Goal: Task Accomplishment & Management: Manage account settings

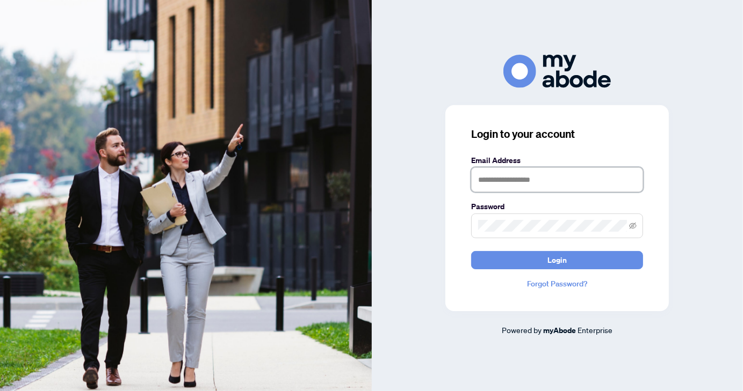
click at [556, 183] on input "text" at bounding box center [557, 180] width 172 height 25
type input "**********"
click at [633, 230] on span at bounding box center [633, 226] width 8 height 12
click at [632, 227] on icon "eye-invisible" at bounding box center [633, 226] width 8 height 8
click at [631, 226] on icon "eye" at bounding box center [633, 226] width 8 height 8
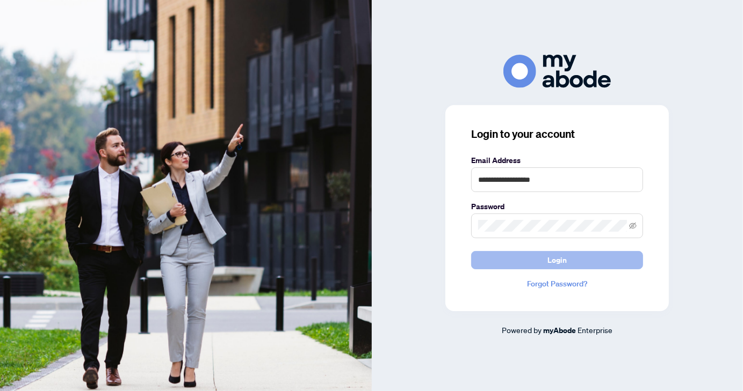
click at [551, 262] on span "Login" at bounding box center [556, 260] width 19 height 17
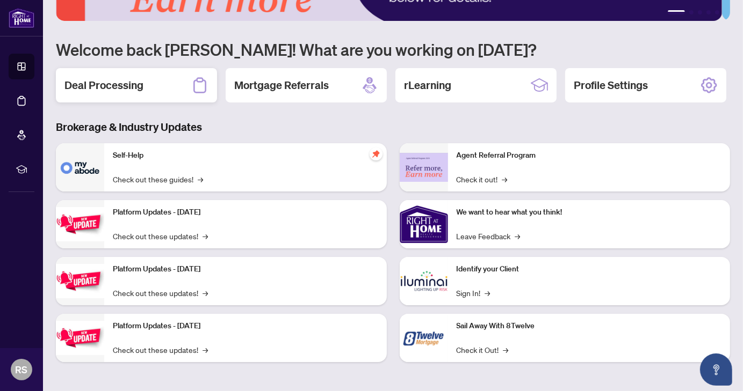
scroll to position [96, 0]
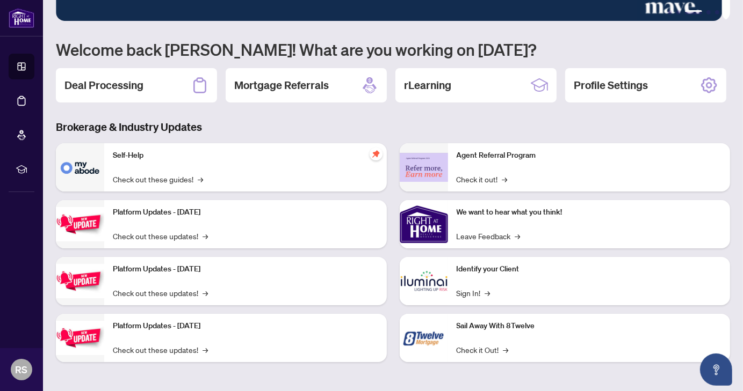
click at [138, 182] on div "Self-Help Check out these guides! →" at bounding box center [245, 167] width 282 height 48
click at [141, 78] on h2 "Deal Processing" at bounding box center [103, 85] width 79 height 15
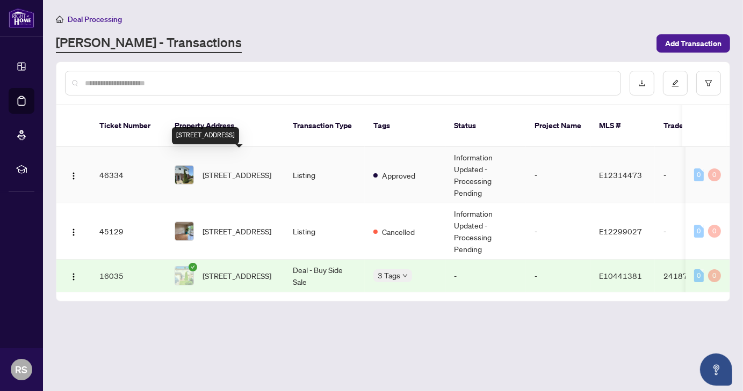
click at [234, 169] on span "[STREET_ADDRESS]" at bounding box center [236, 175] width 69 height 12
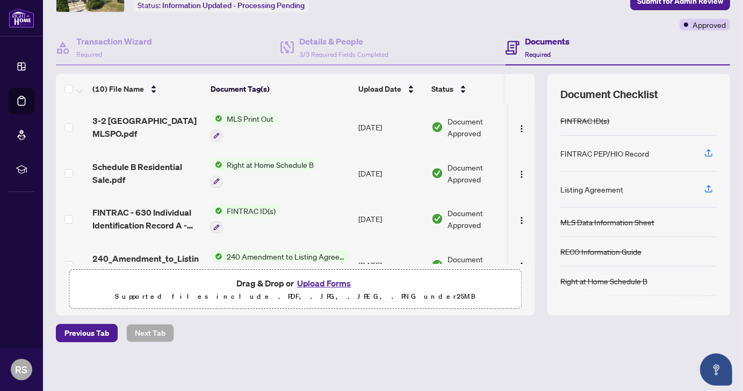
click at [246, 118] on span "MLS Print Out" at bounding box center [249, 119] width 55 height 12
click at [312, 111] on td "MLS Print Out" at bounding box center [280, 127] width 148 height 46
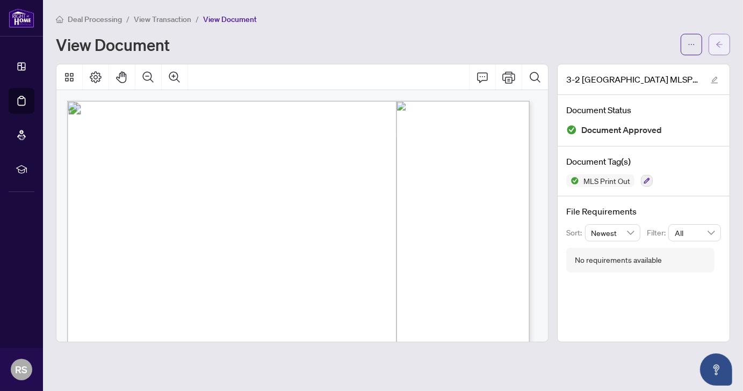
click at [717, 43] on icon "arrow-left" at bounding box center [719, 44] width 6 height 6
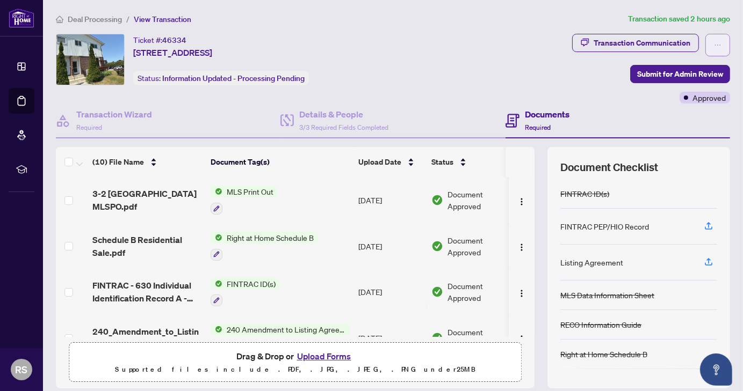
click at [714, 41] on icon "ellipsis" at bounding box center [718, 45] width 8 height 8
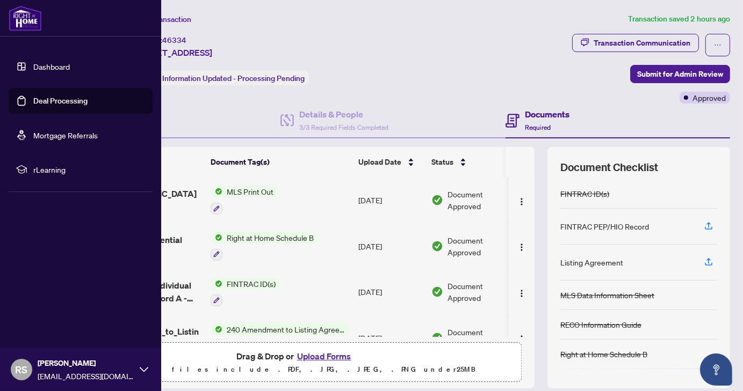
click at [143, 372] on icon at bounding box center [144, 370] width 9 height 9
click at [42, 307] on span "Logout" at bounding box center [43, 305] width 24 height 17
